Goal: Check status: Check status

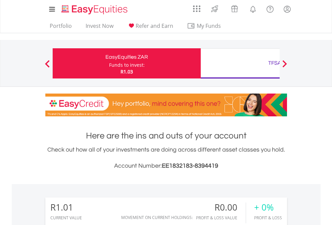
click at [109, 63] on div "Funds to invest:" at bounding box center [127, 65] width 36 height 7
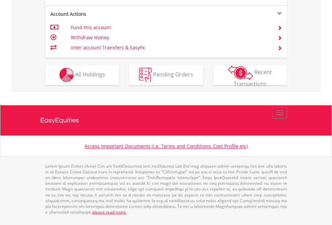
scroll to position [627, 0]
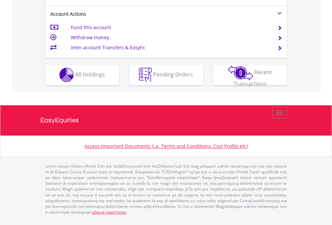
scroll to position [627, 0]
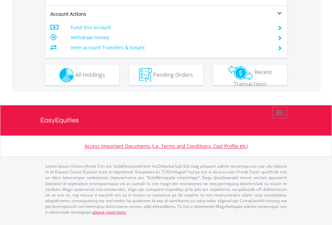
scroll to position [629, 0]
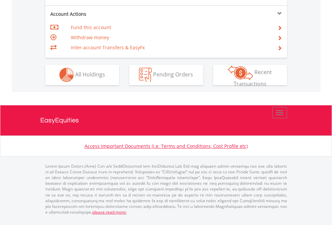
scroll to position [627, 0]
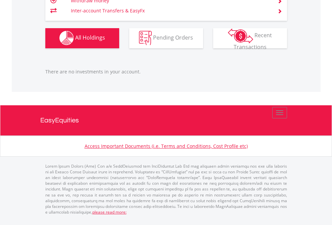
scroll to position [64, 105]
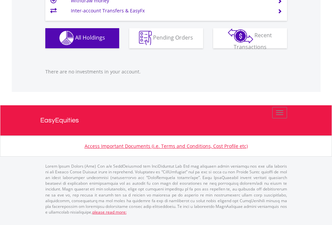
scroll to position [64, 105]
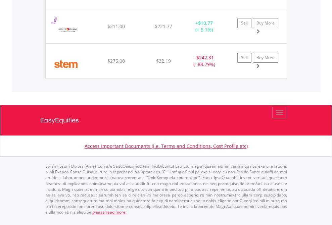
scroll to position [746, 0]
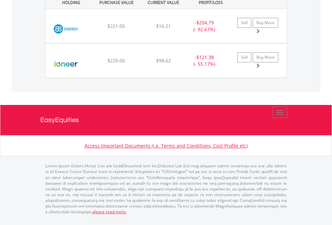
scroll to position [64, 105]
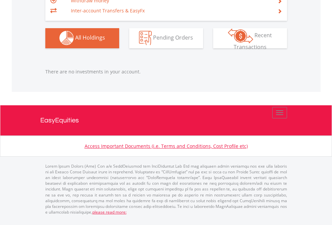
scroll to position [64, 105]
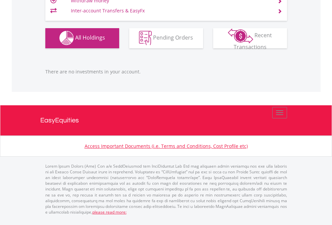
scroll to position [64, 105]
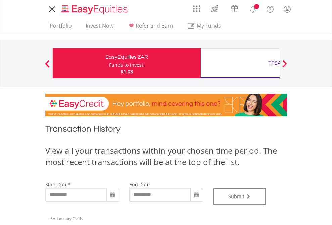
type input "**********"
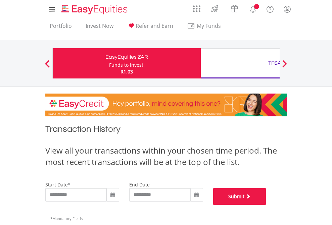
click at [266, 205] on button "Submit" at bounding box center [239, 196] width 53 height 17
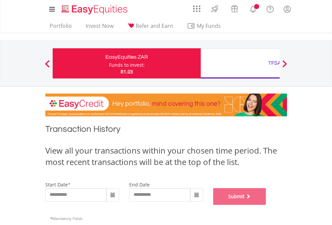
scroll to position [272, 0]
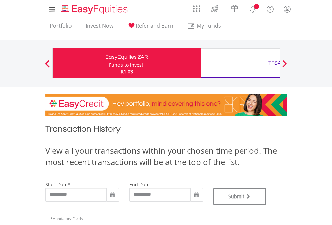
click at [240, 63] on div "TFSA" at bounding box center [275, 62] width 140 height 9
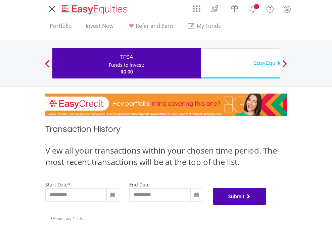
click at [266, 205] on button "Submit" at bounding box center [239, 196] width 53 height 17
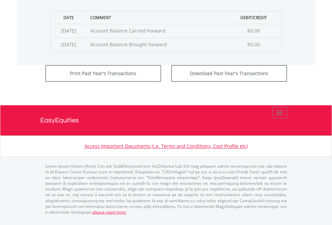
scroll to position [272, 0]
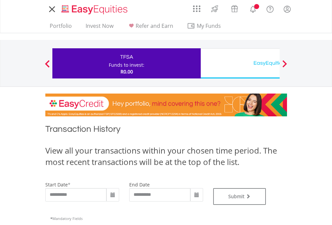
click at [240, 63] on div "EasyEquities USD" at bounding box center [275, 62] width 140 height 9
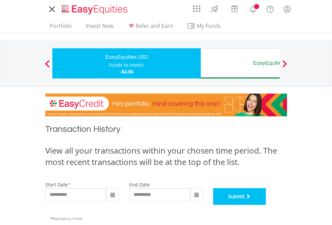
click at [266, 205] on button "Submit" at bounding box center [239, 196] width 53 height 17
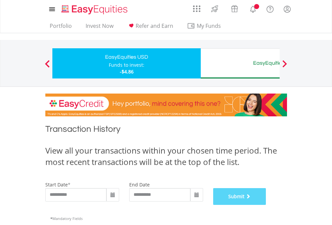
scroll to position [272, 0]
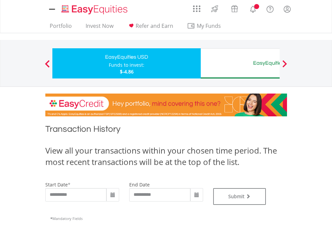
click at [240, 63] on div "EasyEquities AUD" at bounding box center [275, 62] width 140 height 9
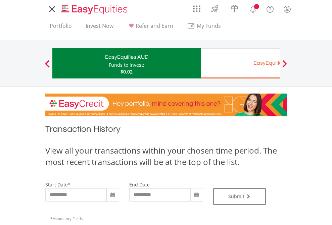
type input "**********"
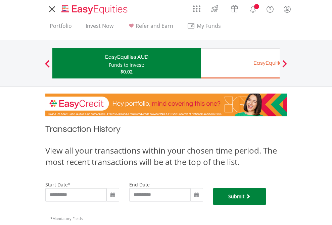
click at [266, 205] on button "Submit" at bounding box center [239, 196] width 53 height 17
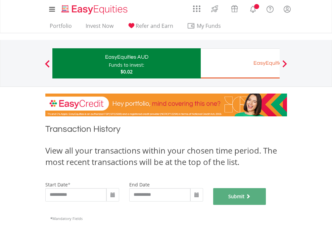
scroll to position [272, 0]
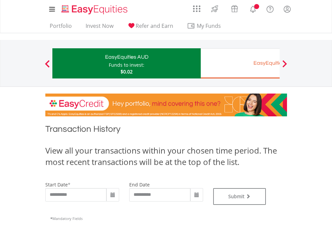
click at [240, 63] on div "EasyEquities EUR" at bounding box center [275, 62] width 140 height 9
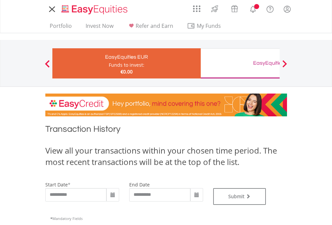
type input "**********"
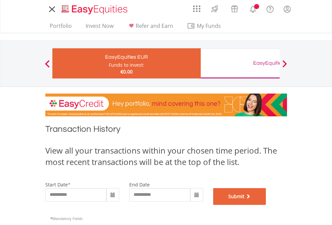
click at [266, 205] on button "Submit" at bounding box center [239, 196] width 53 height 17
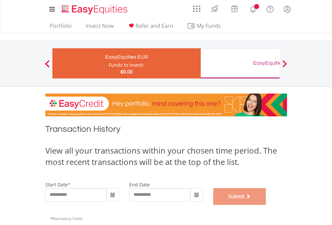
scroll to position [272, 0]
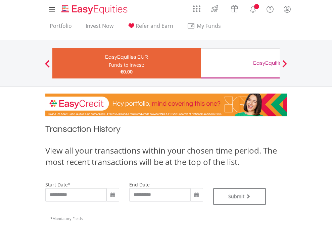
click at [240, 63] on div "EasyEquities GBP" at bounding box center [275, 62] width 140 height 9
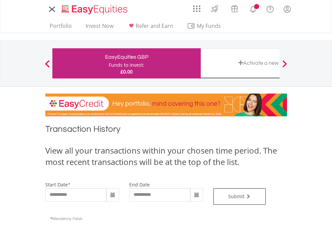
type input "**********"
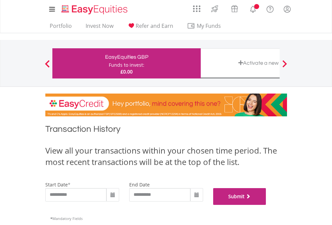
click at [266, 205] on button "Submit" at bounding box center [239, 196] width 53 height 17
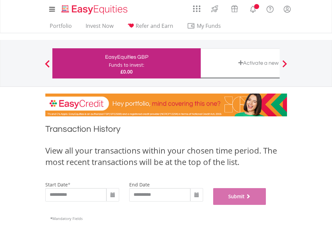
scroll to position [272, 0]
